Goal: Find specific page/section: Find specific page/section

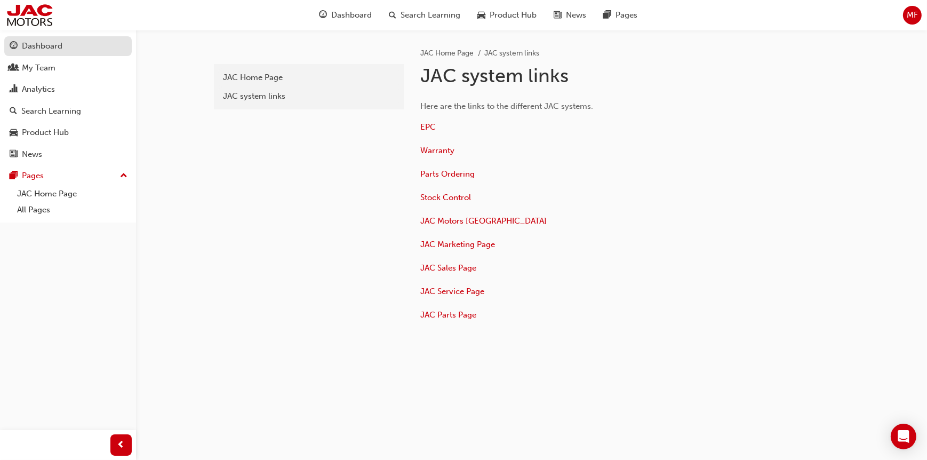
click at [54, 51] on div "Dashboard" at bounding box center [42, 46] width 41 height 12
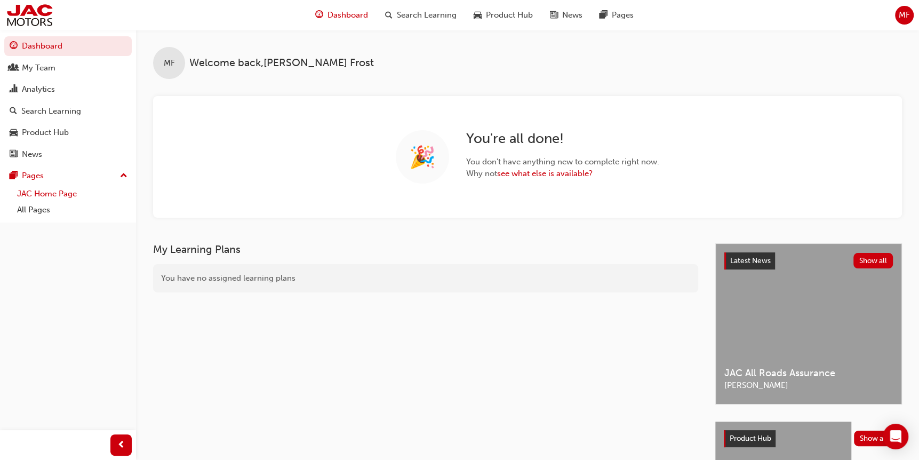
click at [52, 191] on link "JAC Home Page" at bounding box center [72, 194] width 119 height 17
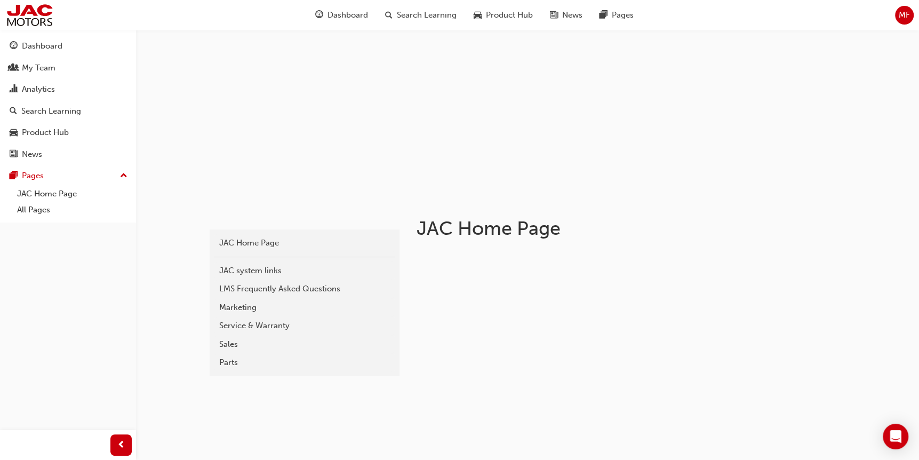
scroll to position [267, 0]
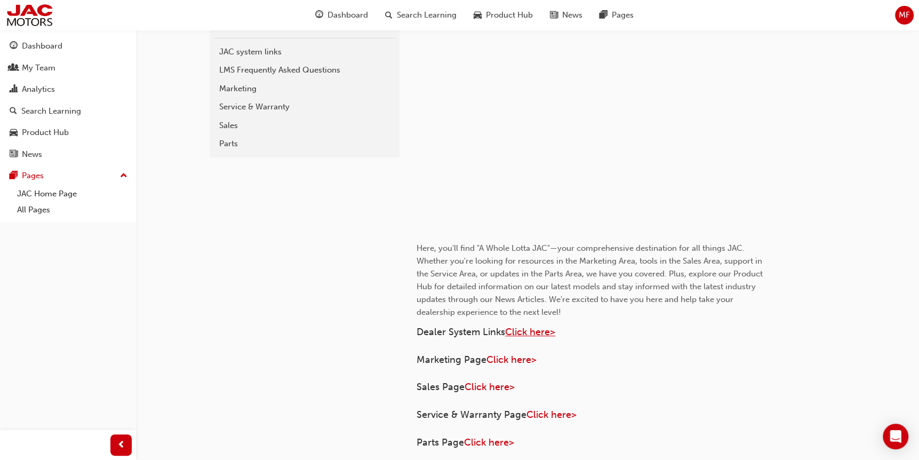
click at [538, 331] on span "Click here>" at bounding box center [530, 332] width 50 height 12
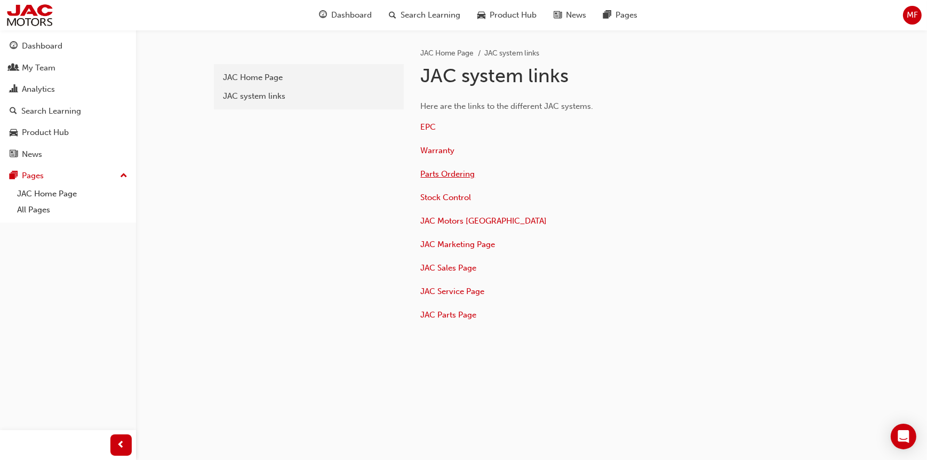
click at [446, 173] on span "Parts Ordering" at bounding box center [448, 174] width 54 height 10
